Goal: Find specific page/section: Find specific page/section

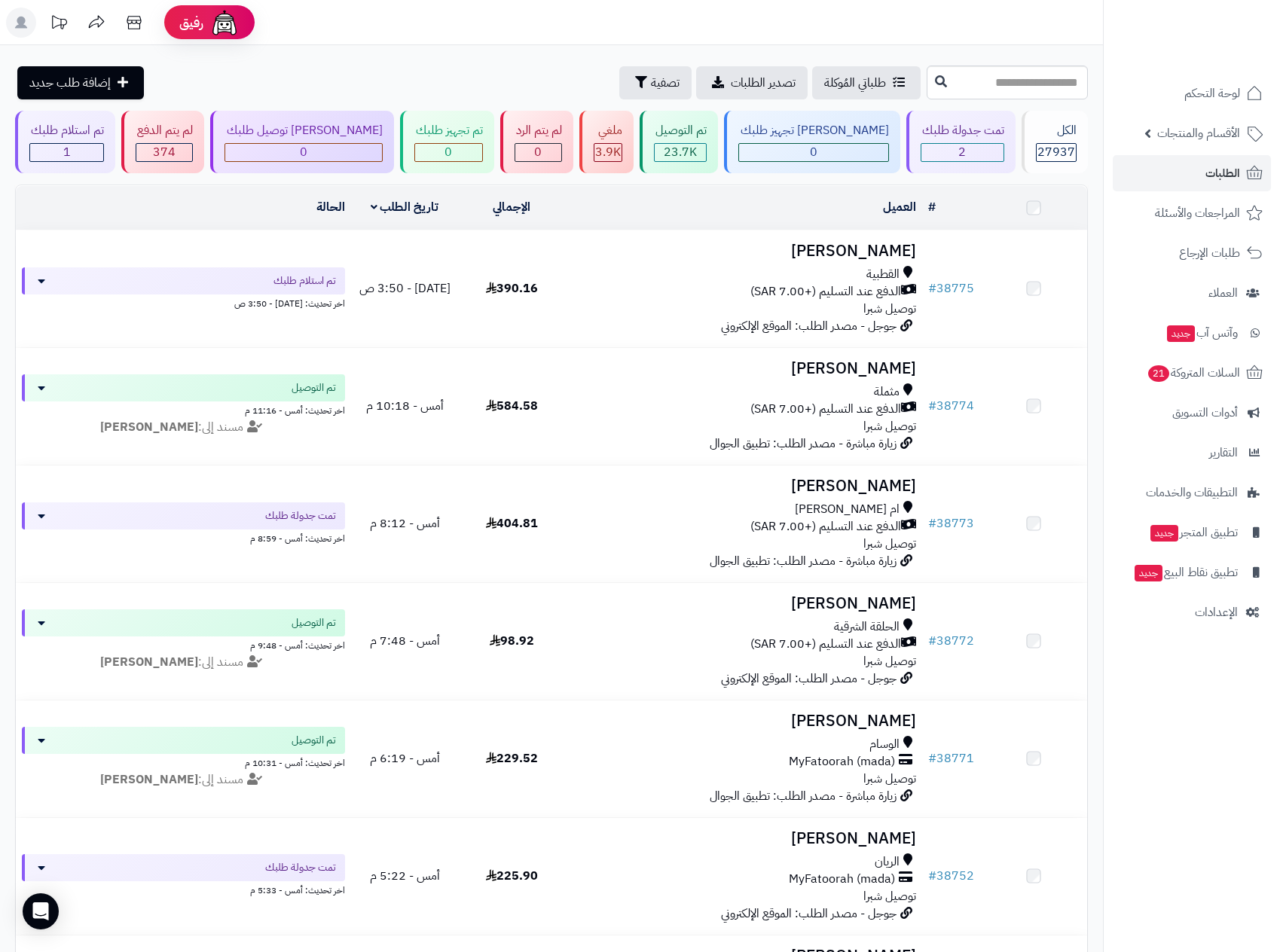
click at [1214, 176] on span "الطلبات" at bounding box center [1222, 174] width 35 height 21
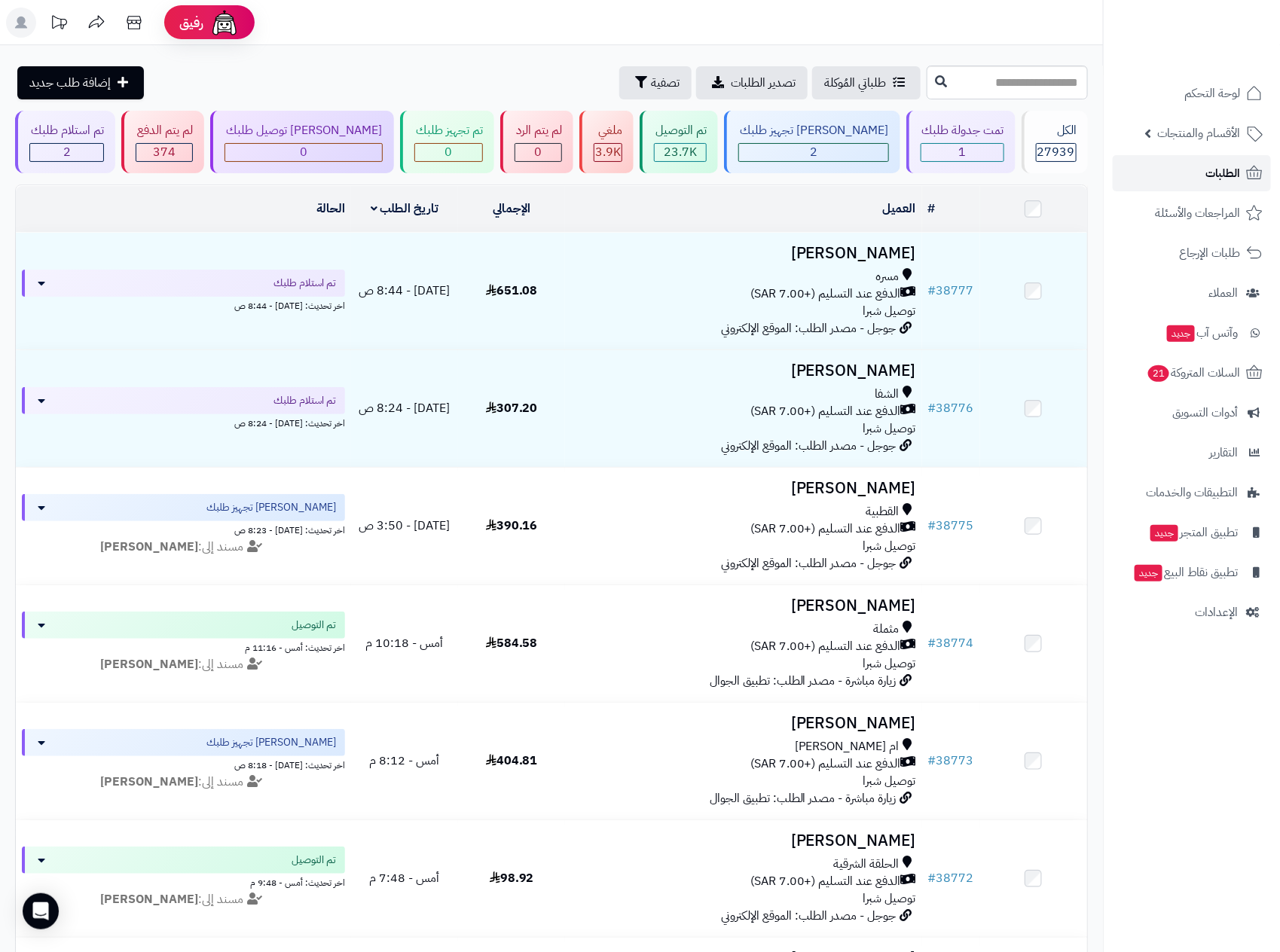
click at [1208, 167] on span "الطلبات" at bounding box center [1222, 174] width 35 height 21
